Goal: Check status: Check status

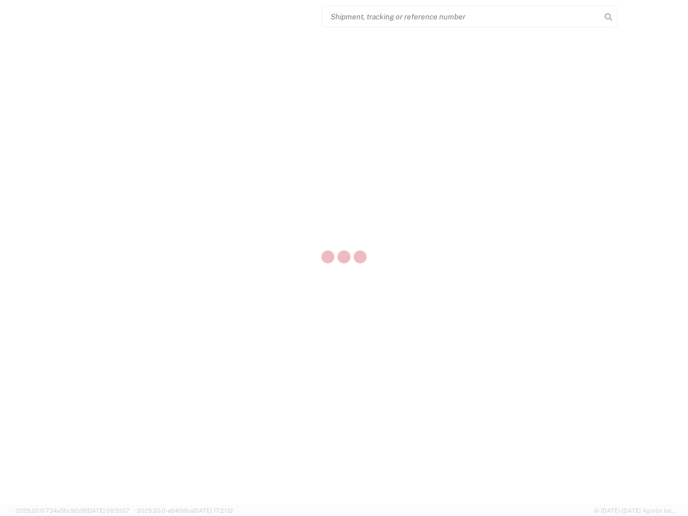
select select "US"
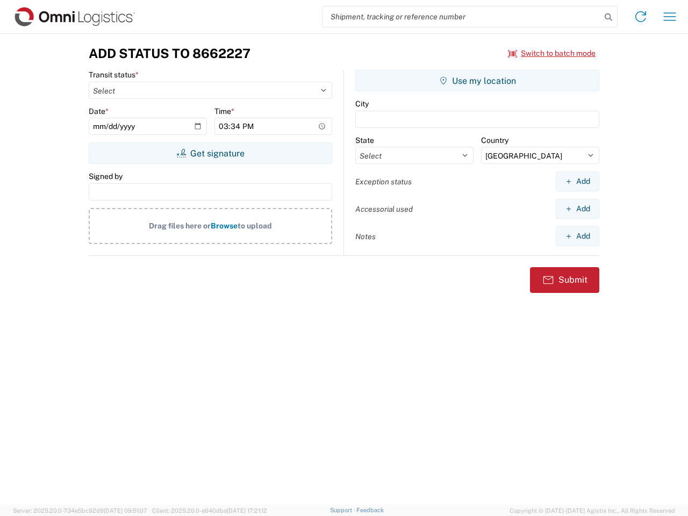
click at [462, 17] on input "search" at bounding box center [461, 16] width 278 height 20
click at [608, 17] on icon at bounding box center [608, 17] width 15 height 15
click at [641, 17] on icon at bounding box center [640, 16] width 17 height 17
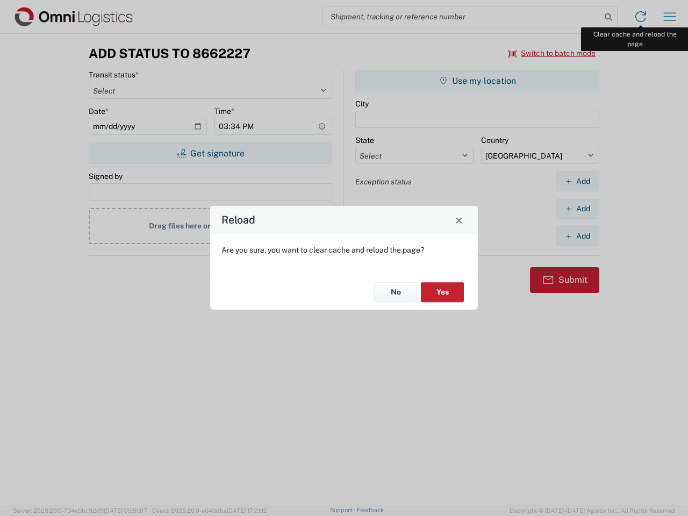
click at [670, 17] on div "Reload Are you sure, you want to clear cache and reload the page? No Yes" at bounding box center [344, 258] width 688 height 516
click at [552, 53] on div "Reload Are you sure, you want to clear cache and reload the page? No Yes" at bounding box center [344, 258] width 688 height 516
click at [210, 153] on div "Reload Are you sure, you want to clear cache and reload the page? No Yes" at bounding box center [344, 258] width 688 height 516
click at [477, 81] on div "Reload Are you sure, you want to clear cache and reload the page? No Yes" at bounding box center [344, 258] width 688 height 516
click at [577, 181] on div "Reload Are you sure, you want to clear cache and reload the page? No Yes" at bounding box center [344, 258] width 688 height 516
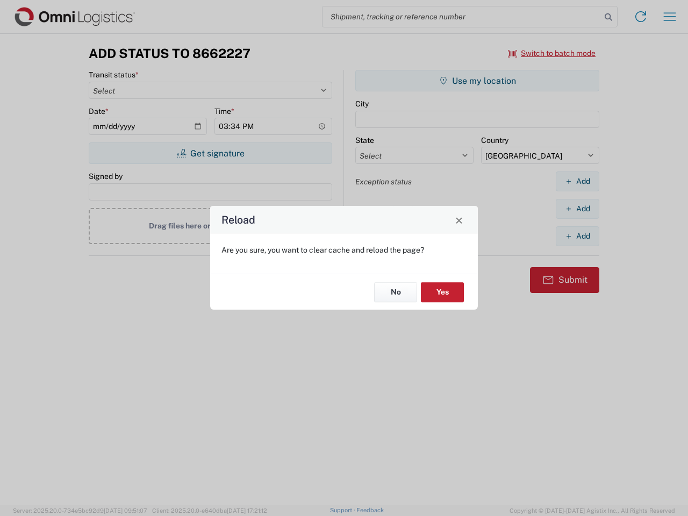
click at [577, 208] on div "Reload Are you sure, you want to clear cache and reload the page? No Yes" at bounding box center [344, 258] width 688 height 516
click at [577, 236] on div "Reload Are you sure, you want to clear cache and reload the page? No Yes" at bounding box center [344, 258] width 688 height 516
